Goal: Information Seeking & Learning: Understand process/instructions

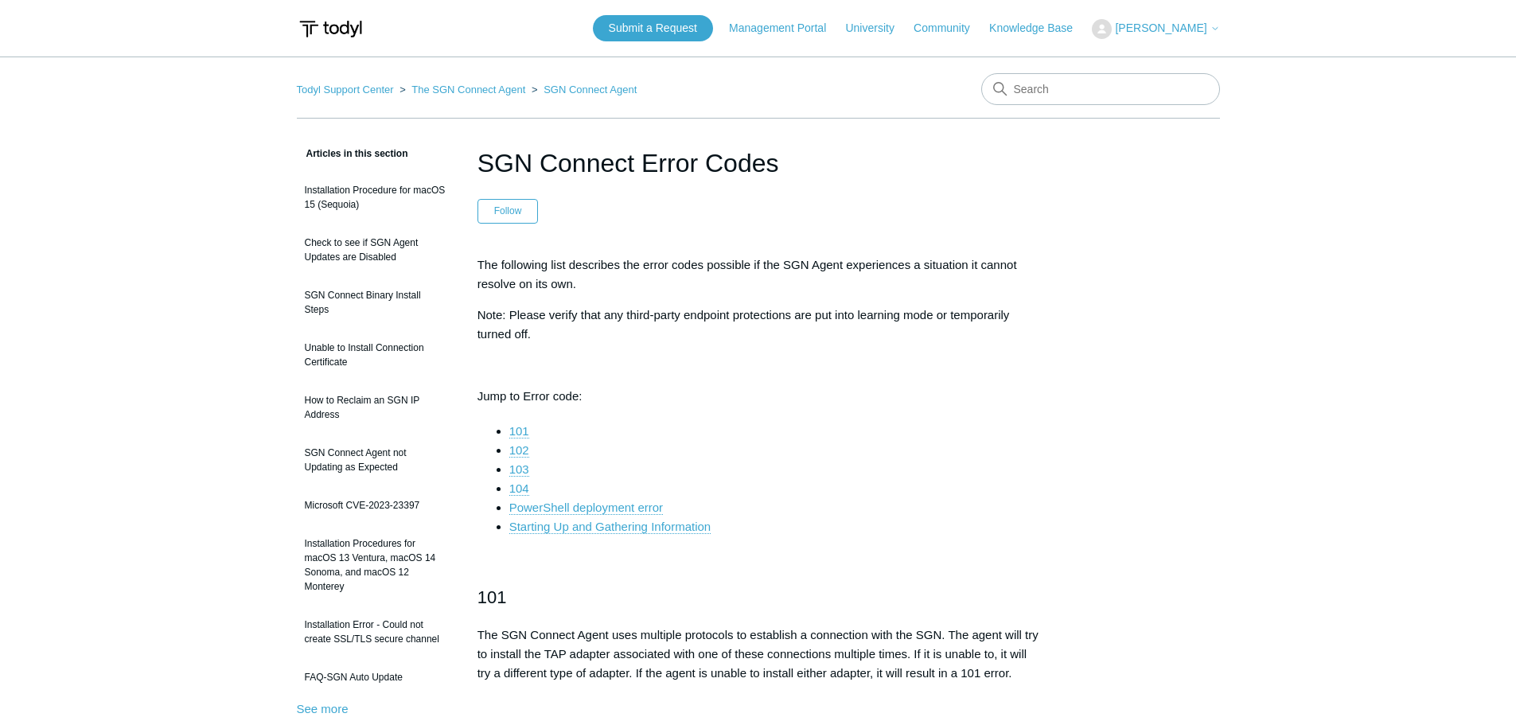
drag, startPoint x: 183, startPoint y: 498, endPoint x: 291, endPoint y: 547, distance: 118.6
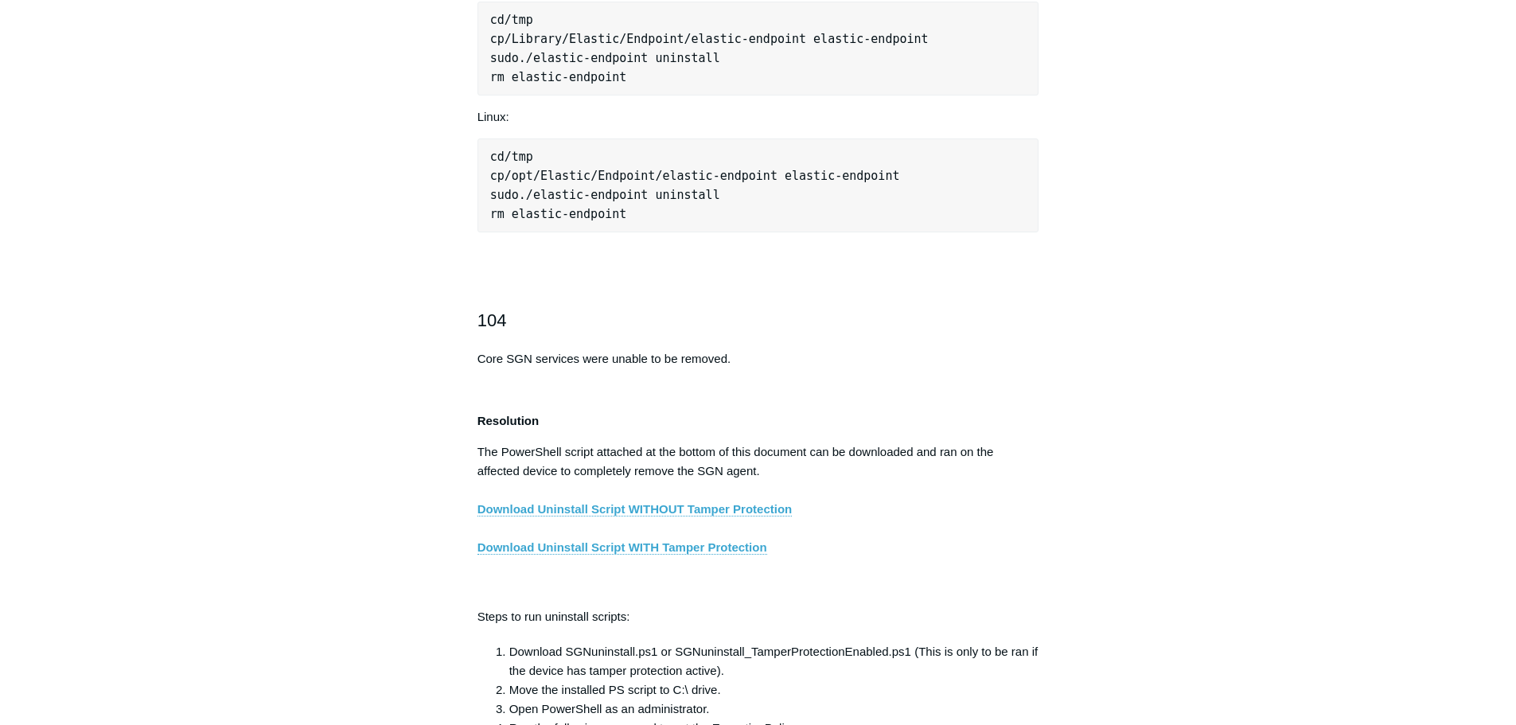
scroll to position [2388, 0]
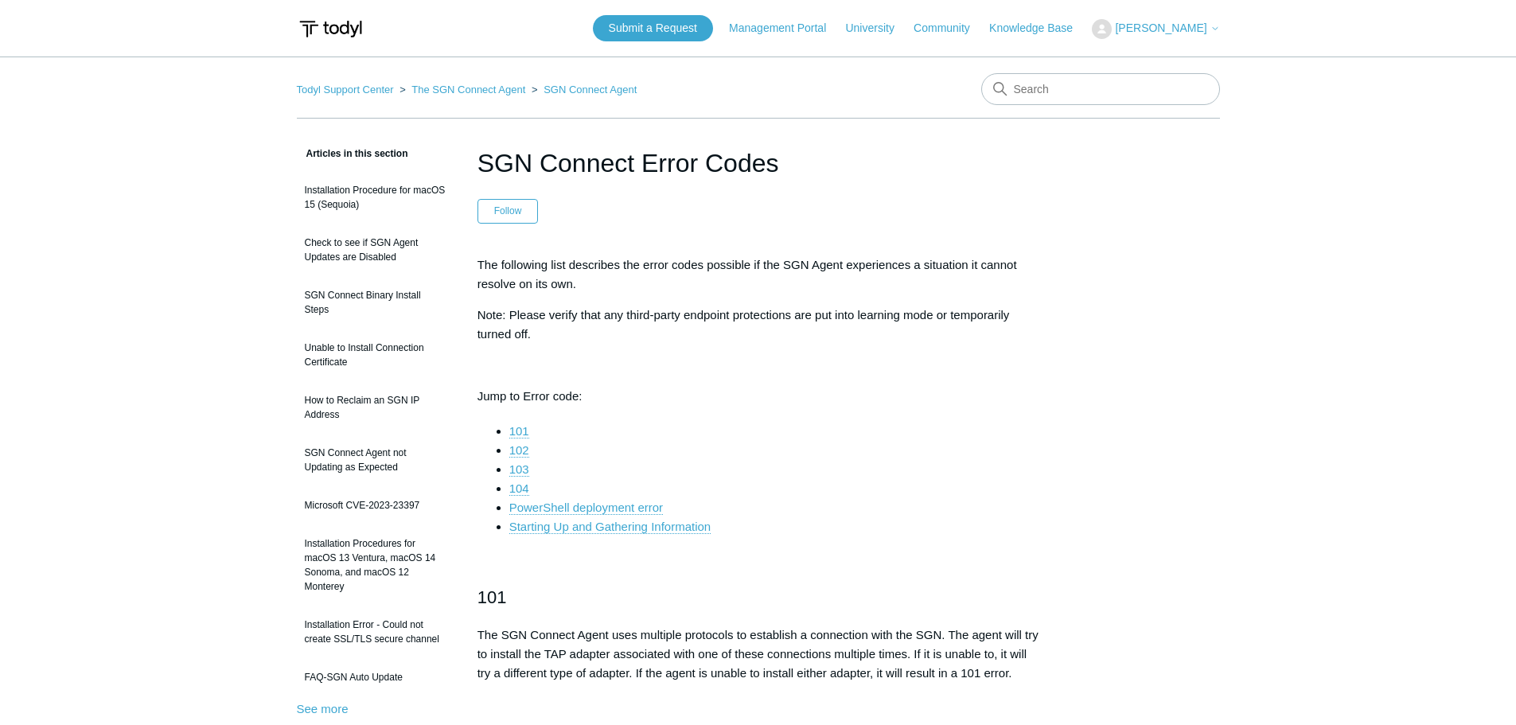
scroll to position [6133, 0]
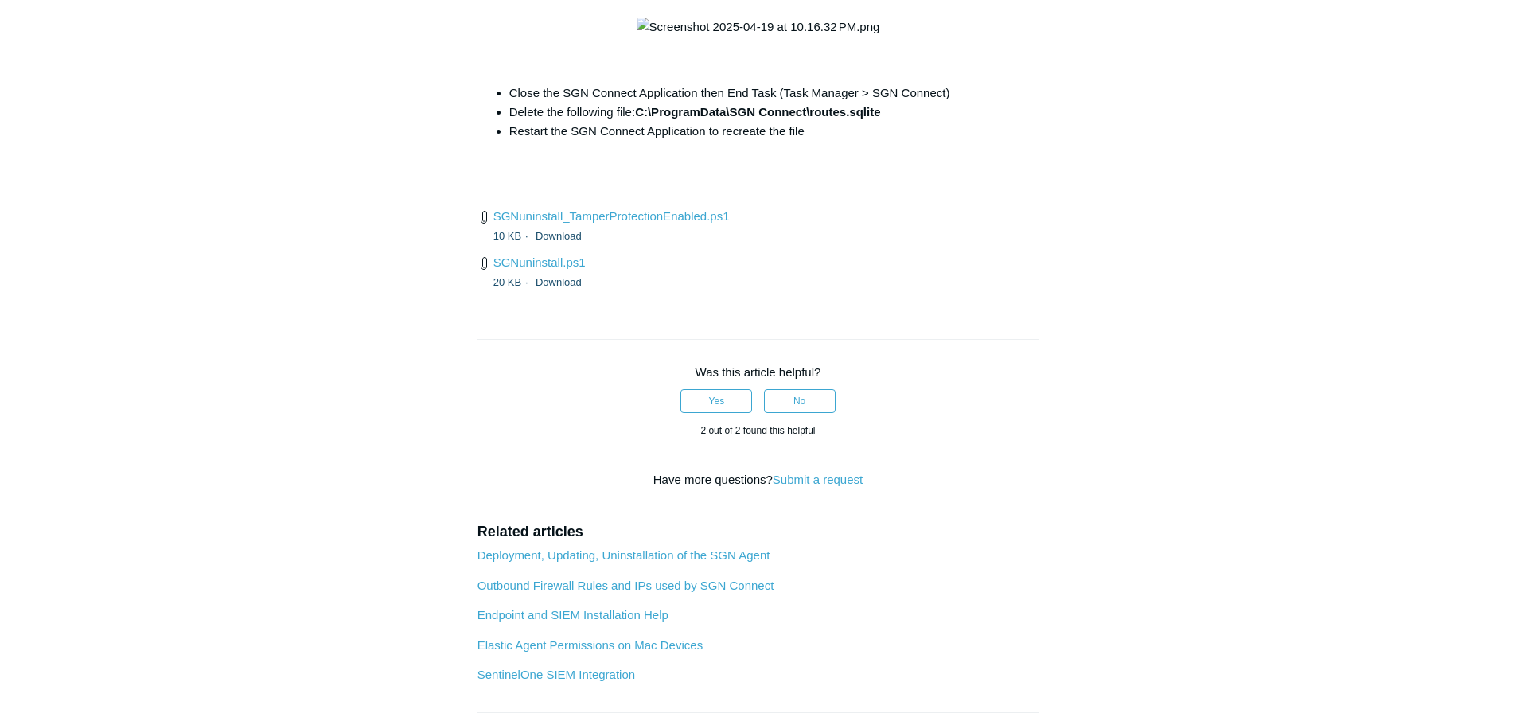
click at [785, 119] on strong "C:\ProgramData\SGN Connect\routes.sqlite" at bounding box center [757, 112] width 245 height 14
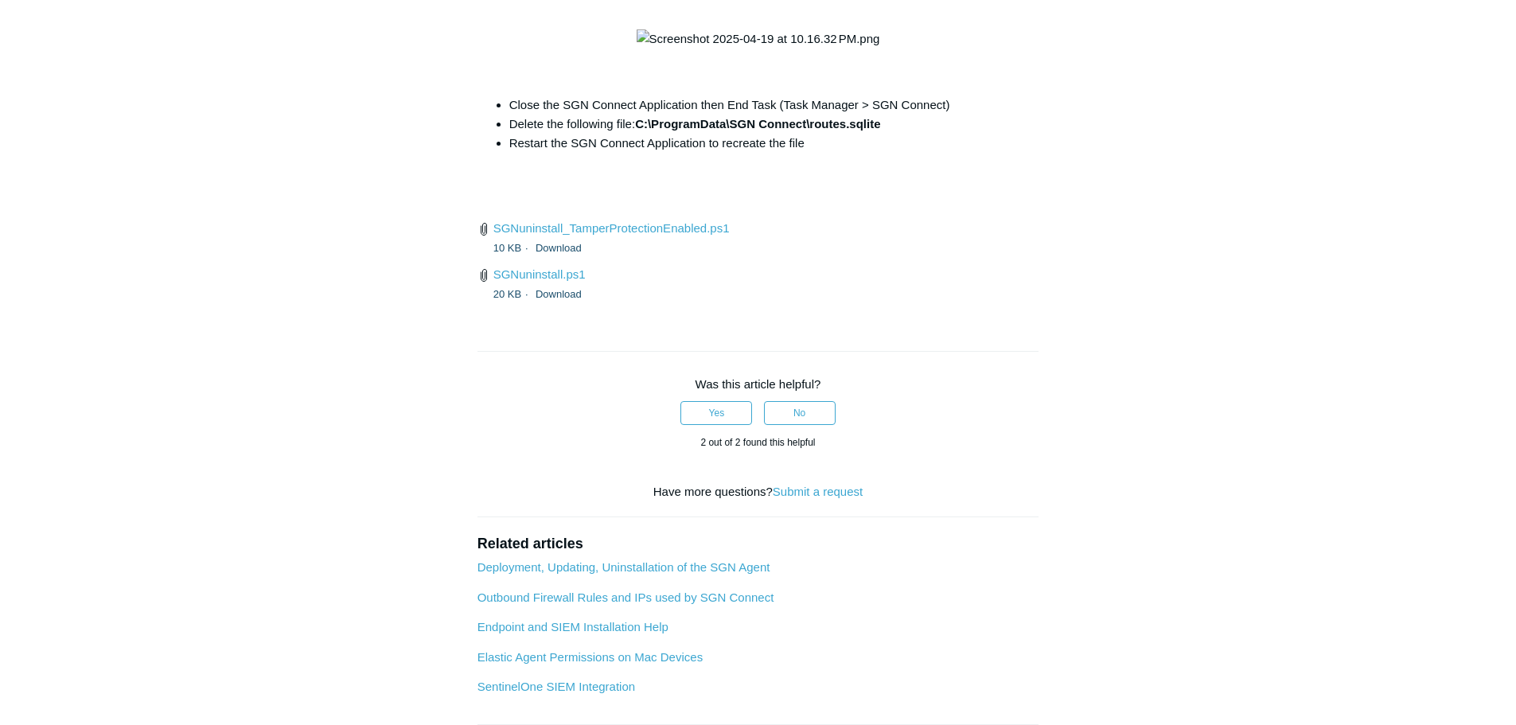
scroll to position [6212, 0]
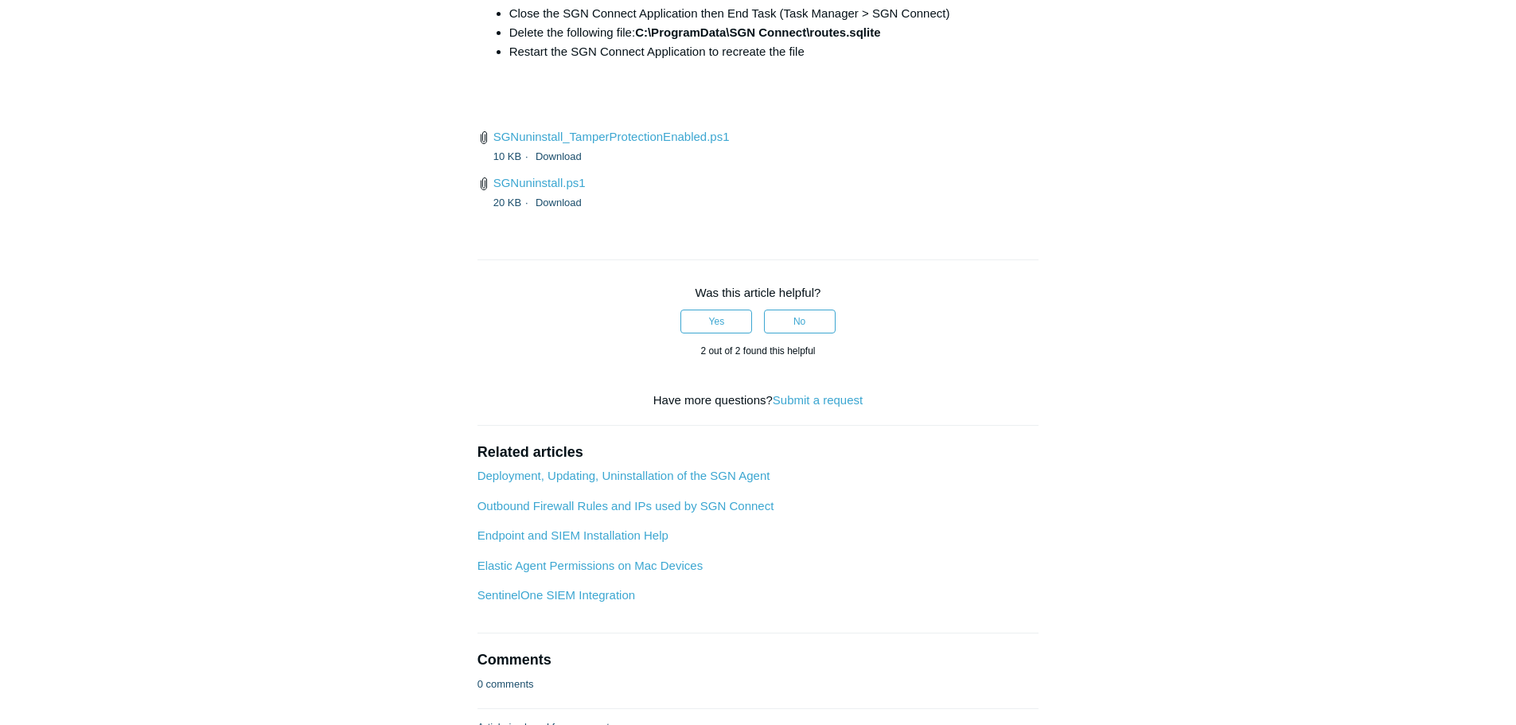
drag, startPoint x: 635, startPoint y: 280, endPoint x: 808, endPoint y: 279, distance: 172.7
click at [808, 42] on li "Delete the following file: C:\ProgramData\SGN Connect\routes.sqlite" at bounding box center [774, 32] width 530 height 19
click at [926, 61] on li "Restart the SGN Connect Application to recreate the file" at bounding box center [774, 51] width 530 height 19
drag, startPoint x: 890, startPoint y: 283, endPoint x: 640, endPoint y: 274, distance: 250.1
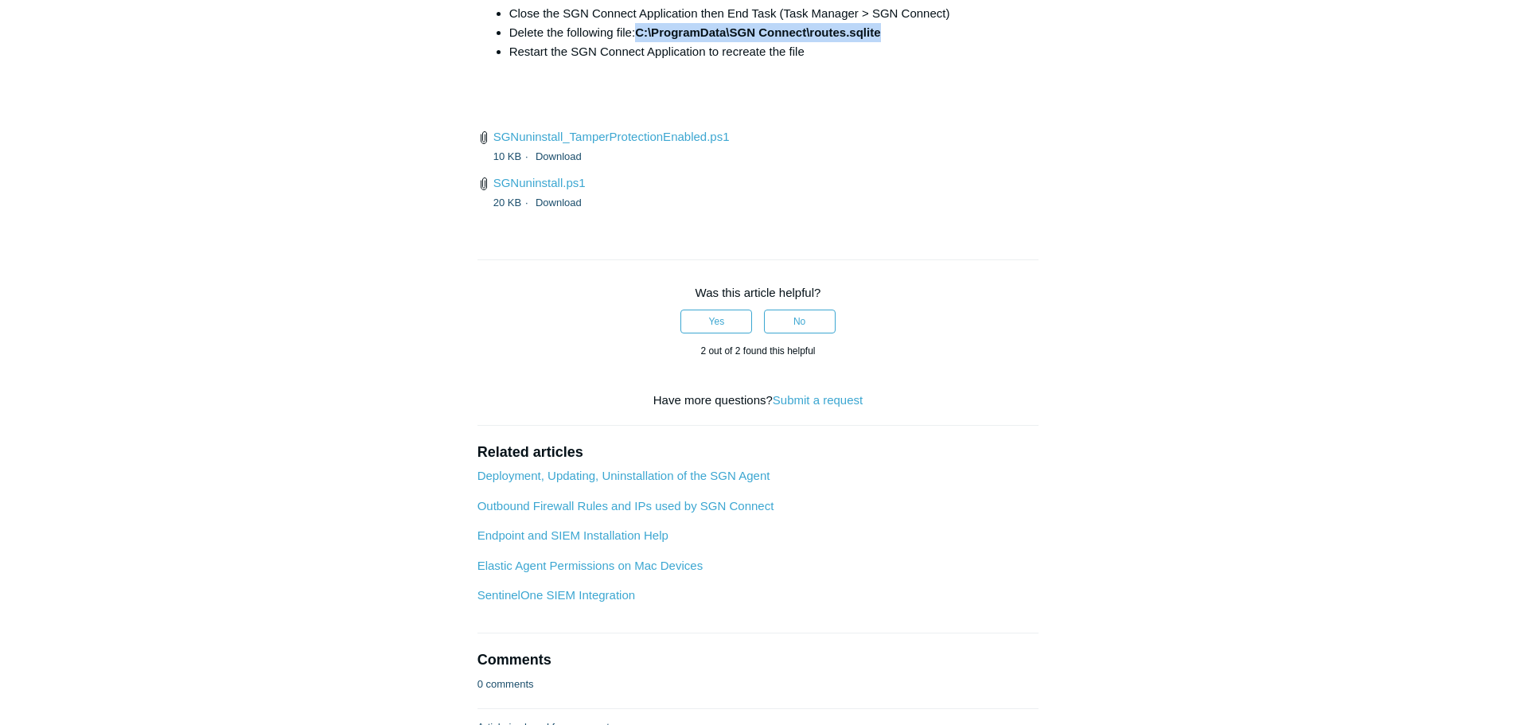
click at [640, 42] on li "Delete the following file: C:\ProgramData\SGN Connect\routes.sqlite" at bounding box center [774, 32] width 530 height 19
copy strong "C:\ProgramData\SGN Connect\routes.sqlite"
